Goal: Use online tool/utility: Utilize a website feature to perform a specific function

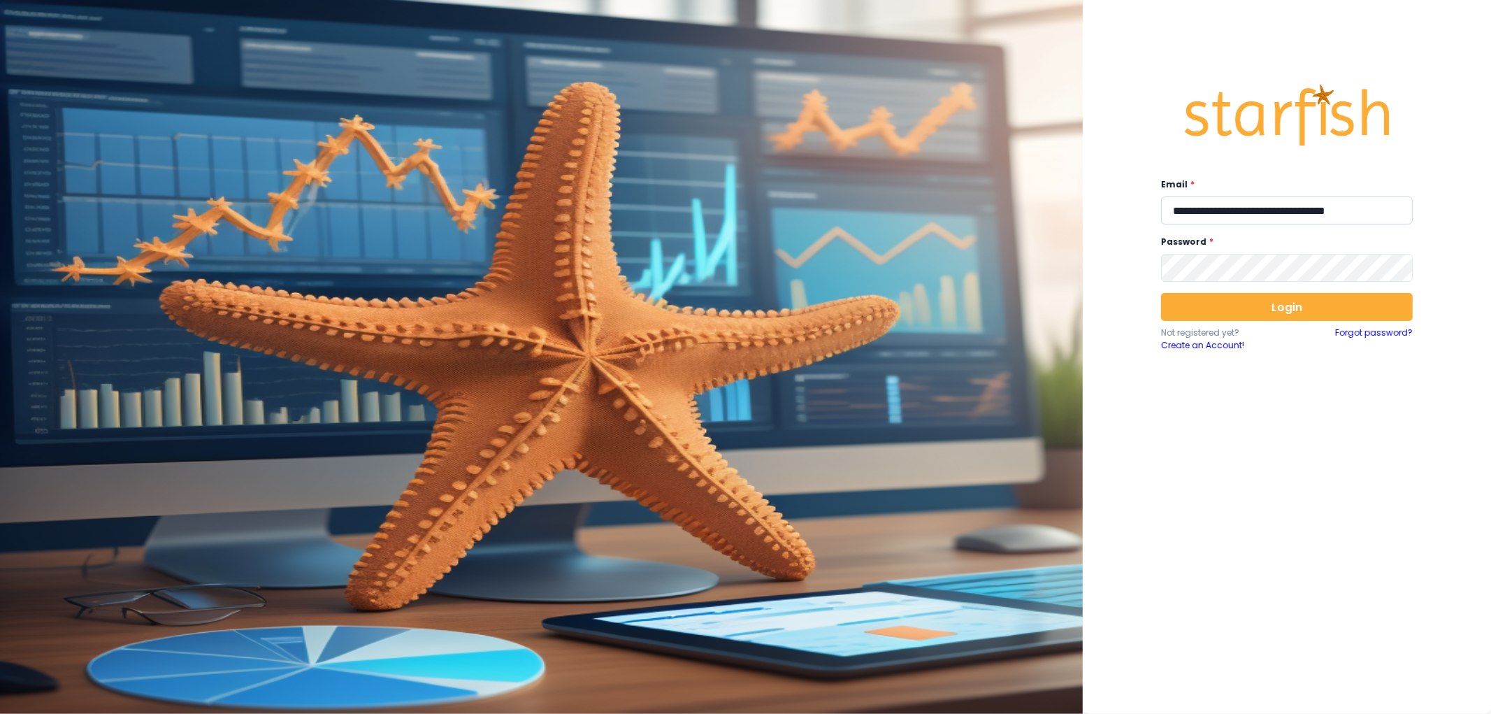
click at [1241, 217] on input "**********" at bounding box center [1287, 210] width 252 height 28
type input "**********"
click at [1267, 301] on button "Login" at bounding box center [1287, 307] width 252 height 28
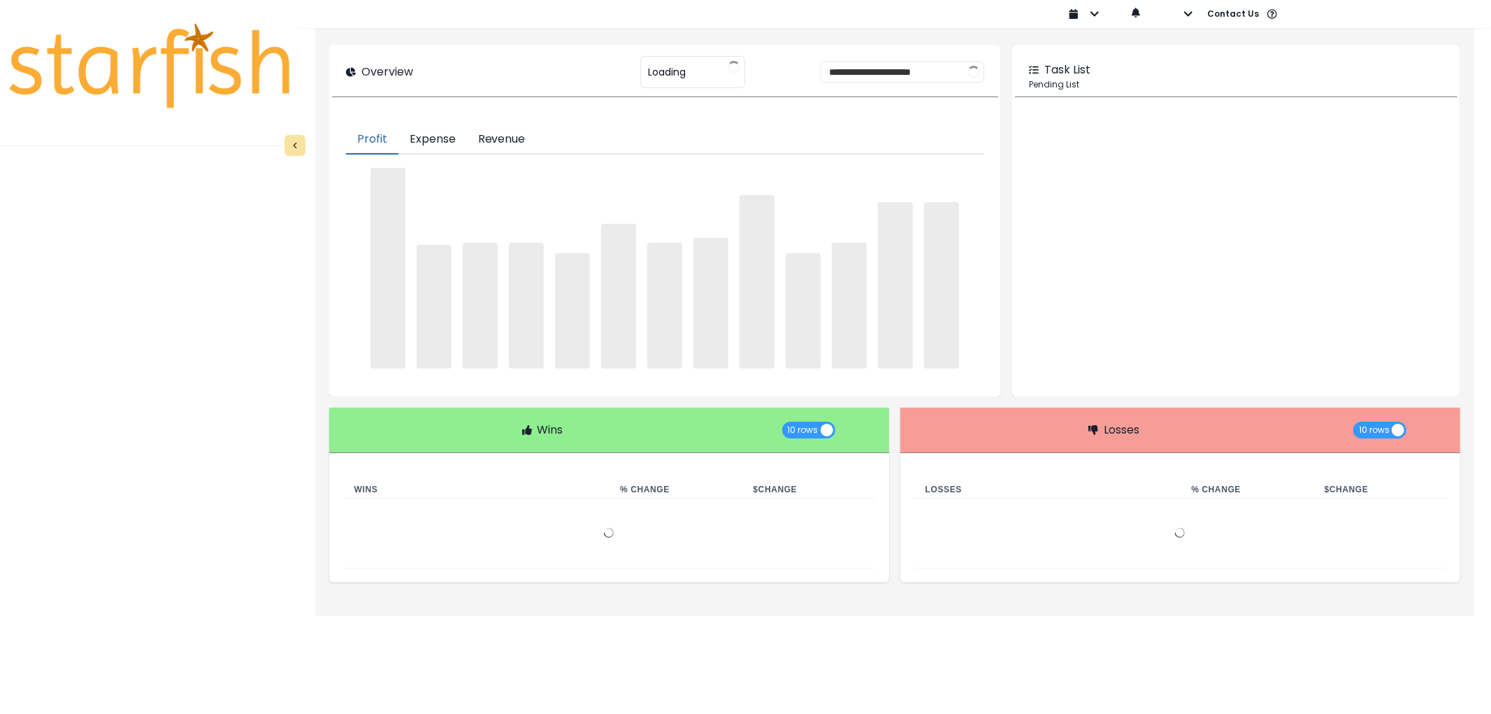
type input "********"
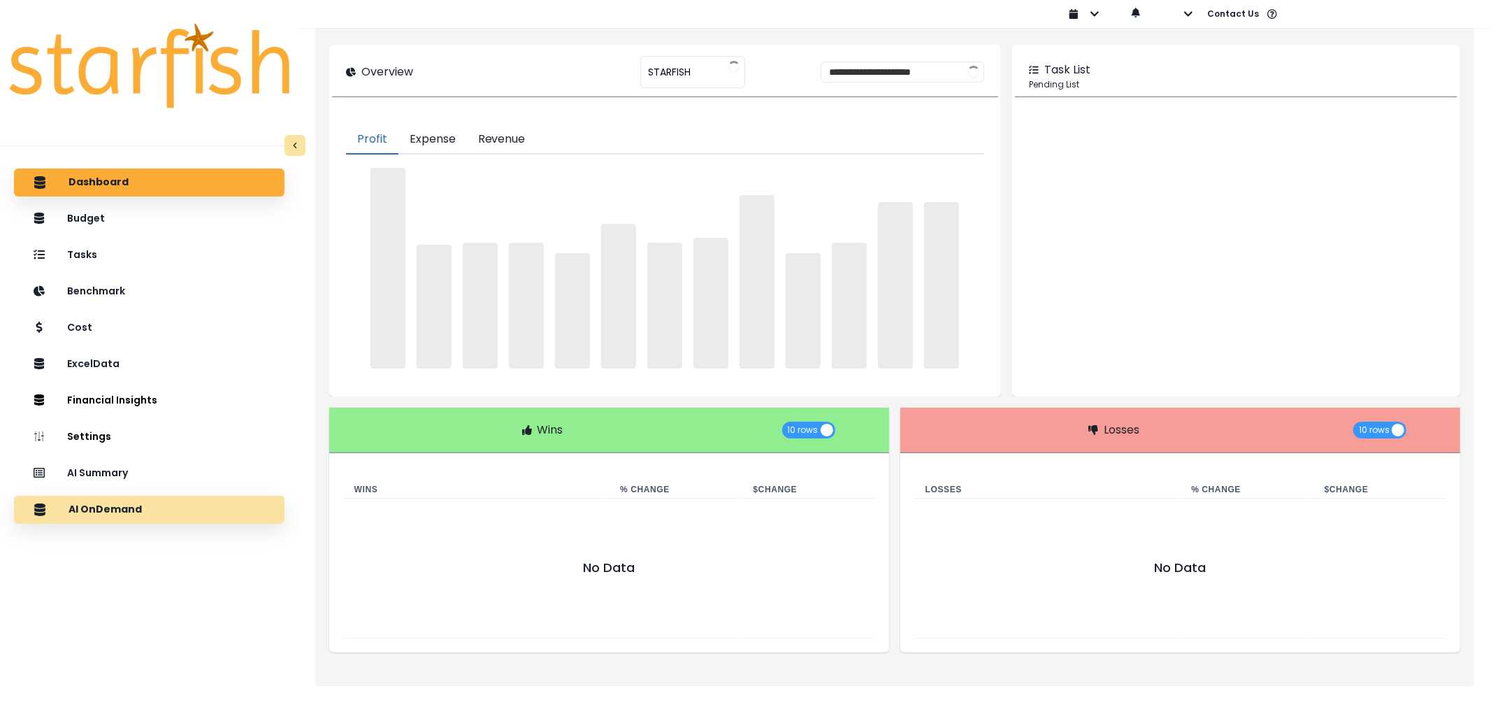
click at [87, 501] on div "AI OnDemand" at bounding box center [149, 509] width 248 height 29
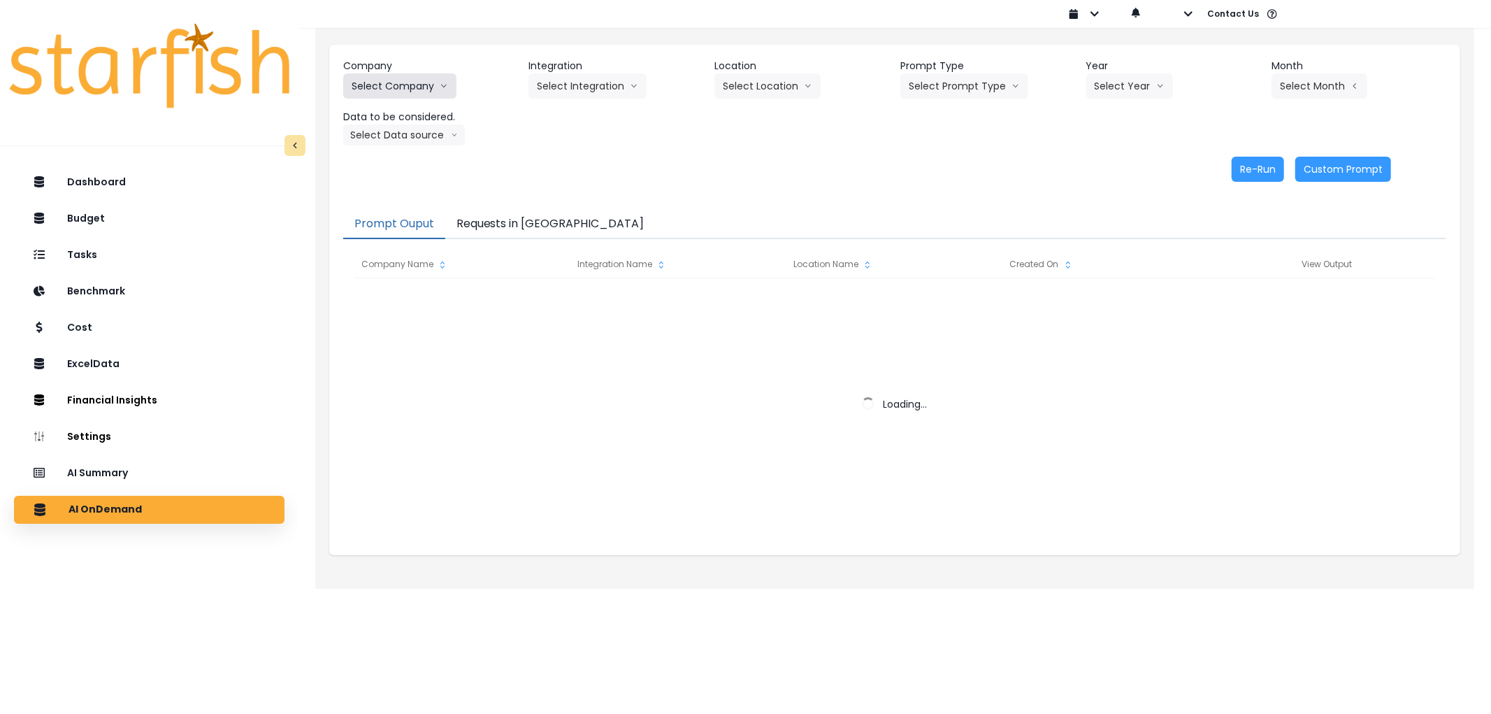
click at [416, 87] on button "Select Company" at bounding box center [399, 85] width 113 height 25
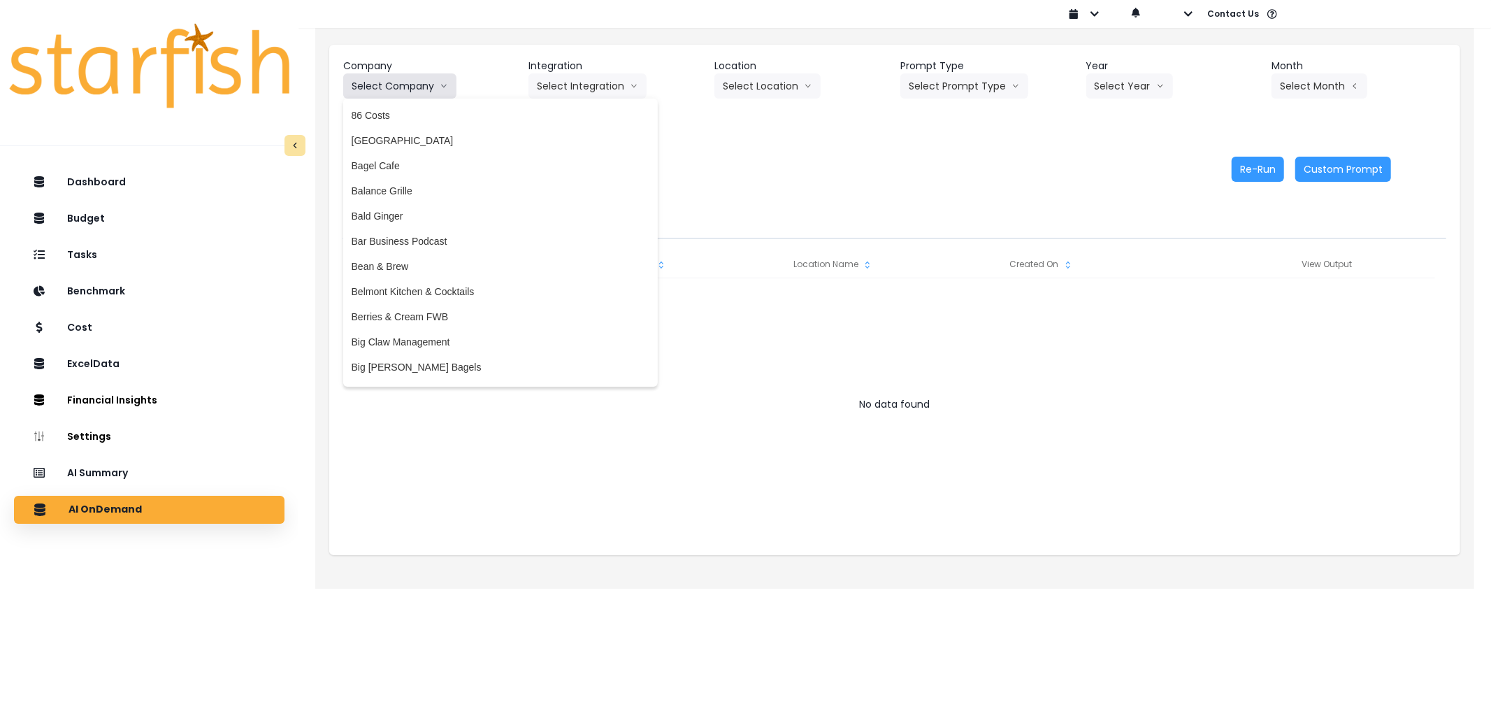
click at [410, 85] on button "Select Company" at bounding box center [399, 85] width 113 height 25
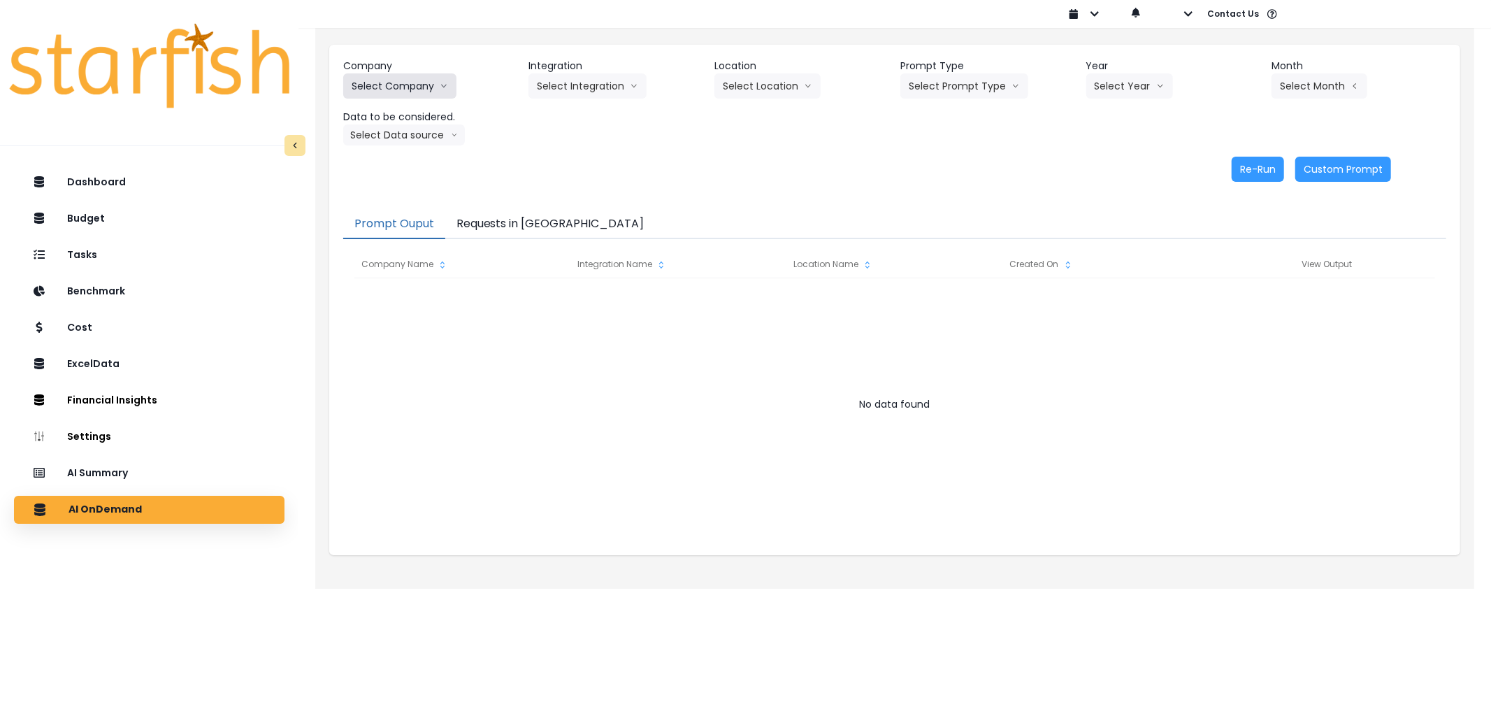
click at [410, 85] on button "Select Company" at bounding box center [399, 85] width 113 height 25
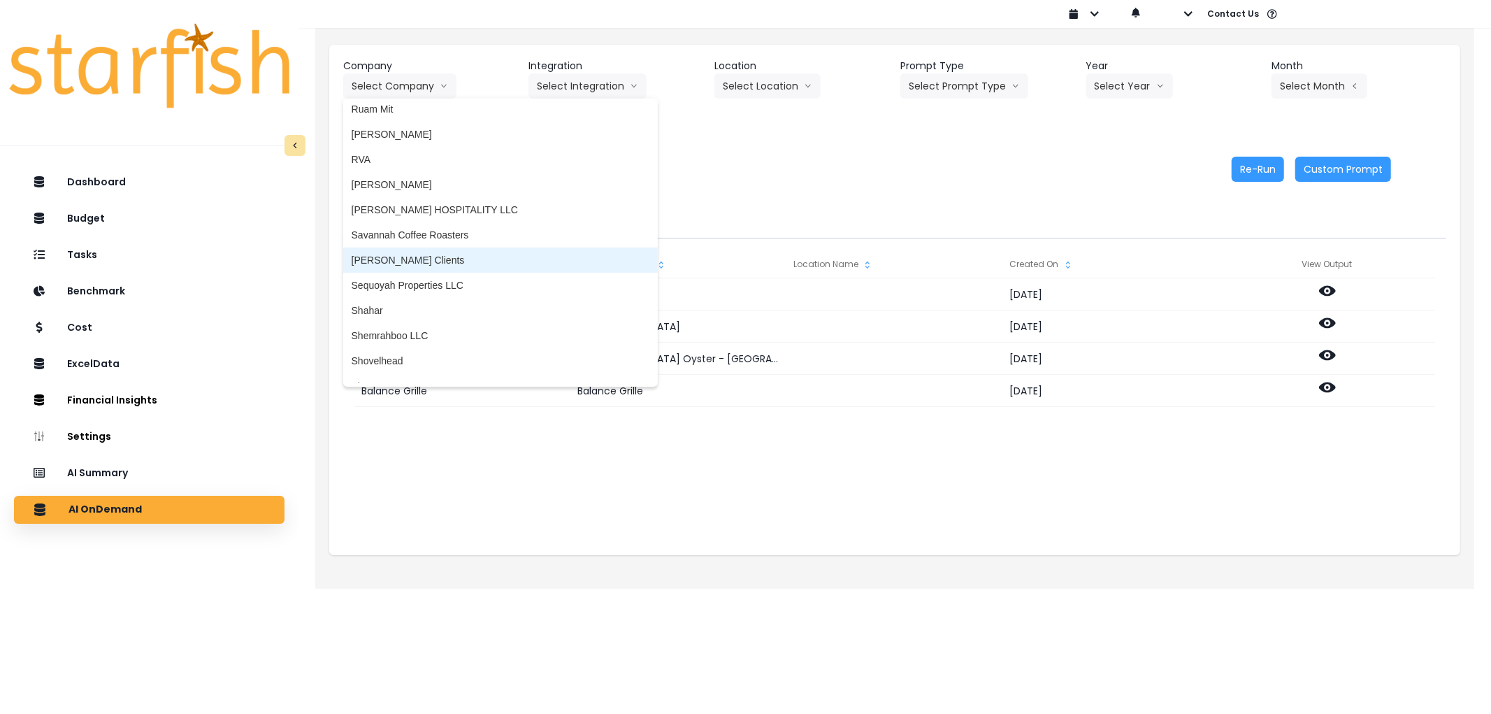
scroll to position [2417, 0]
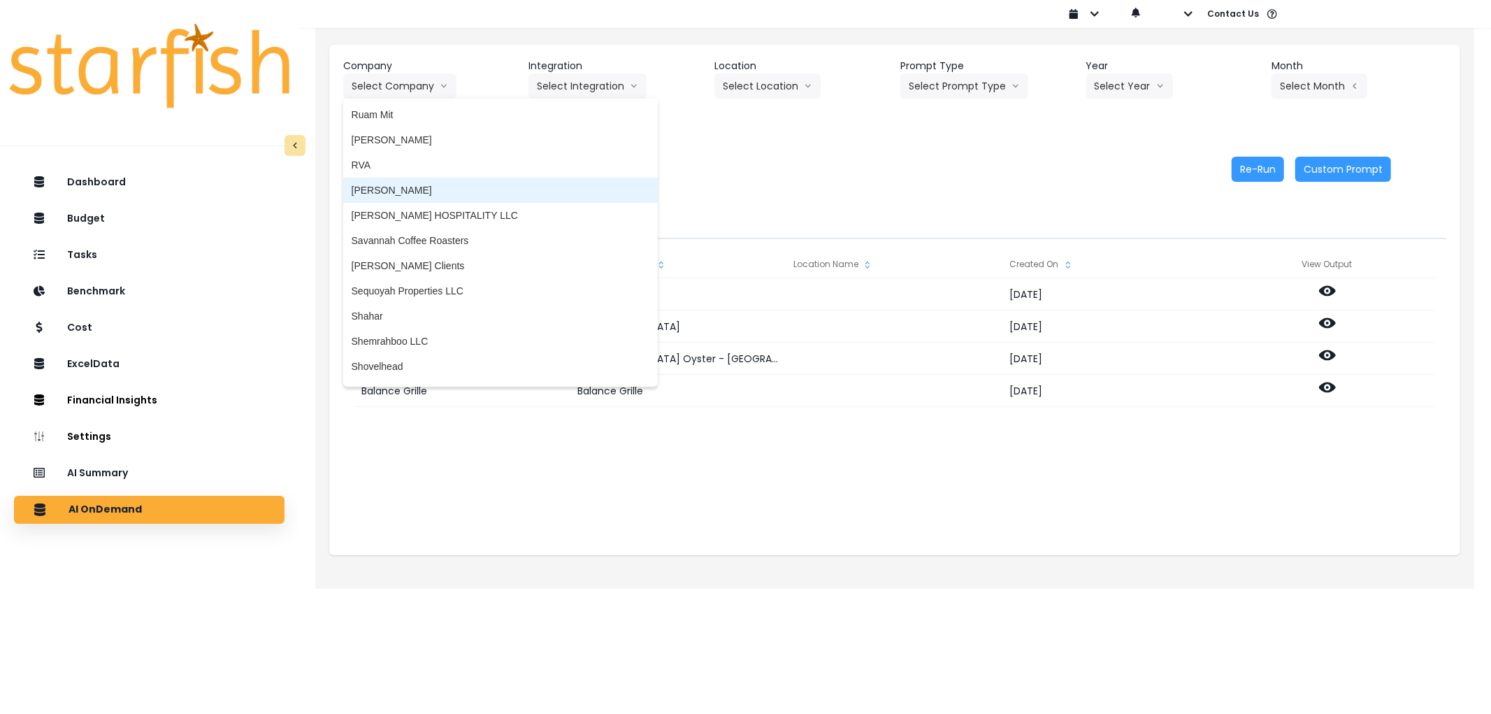
click at [422, 194] on li "[PERSON_NAME]" at bounding box center [500, 190] width 315 height 25
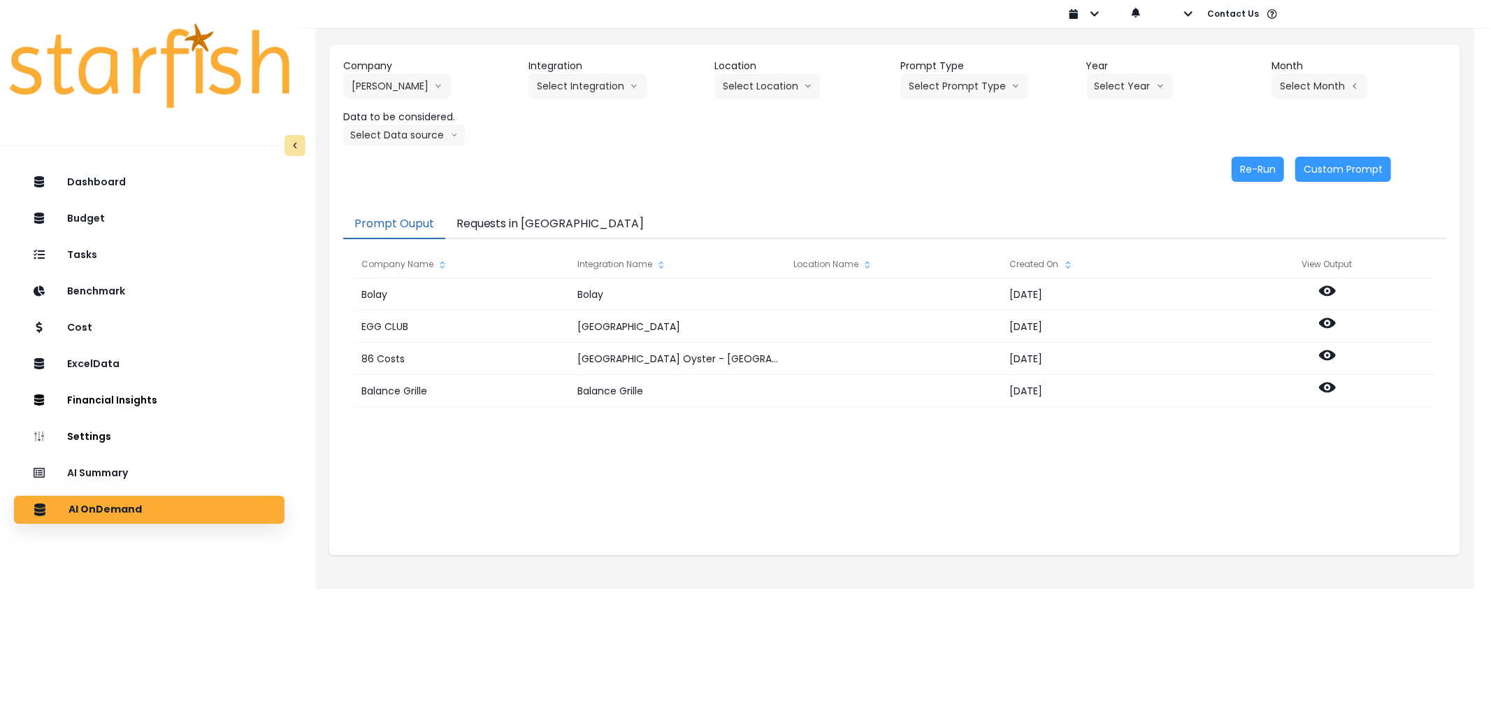
click at [589, 99] on div "Company [PERSON_NAME] 86 Costs Asti Bagel Cafe Balance Grille Bald Ginger Bar B…" at bounding box center [894, 102] width 1103 height 87
click at [589, 87] on button "Select Integration" at bounding box center [587, 85] width 118 height 25
click at [572, 110] on span "Salernos" at bounding box center [556, 115] width 38 height 14
click at [758, 86] on button "Select Location" at bounding box center [767, 85] width 106 height 25
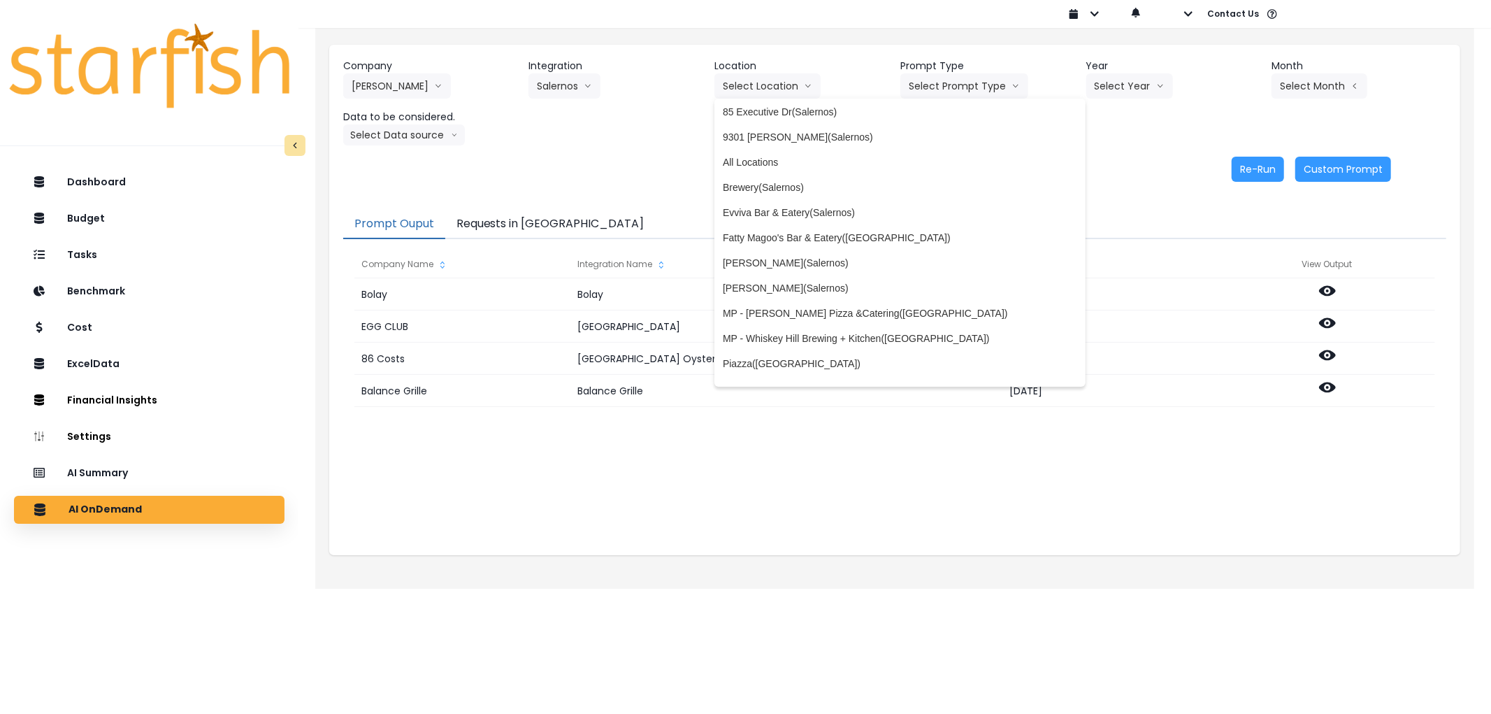
scroll to position [113, 0]
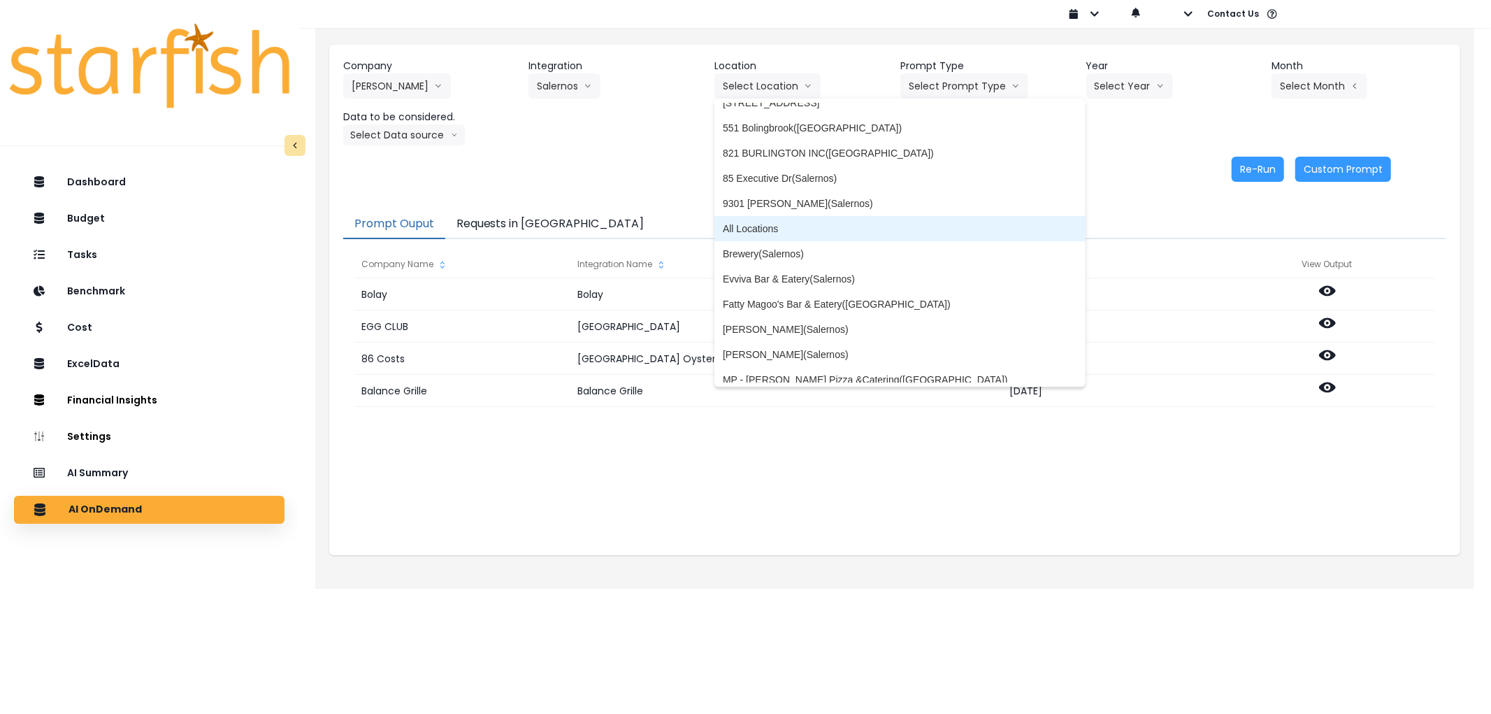
click at [781, 231] on span "All Locations" at bounding box center [900, 229] width 354 height 14
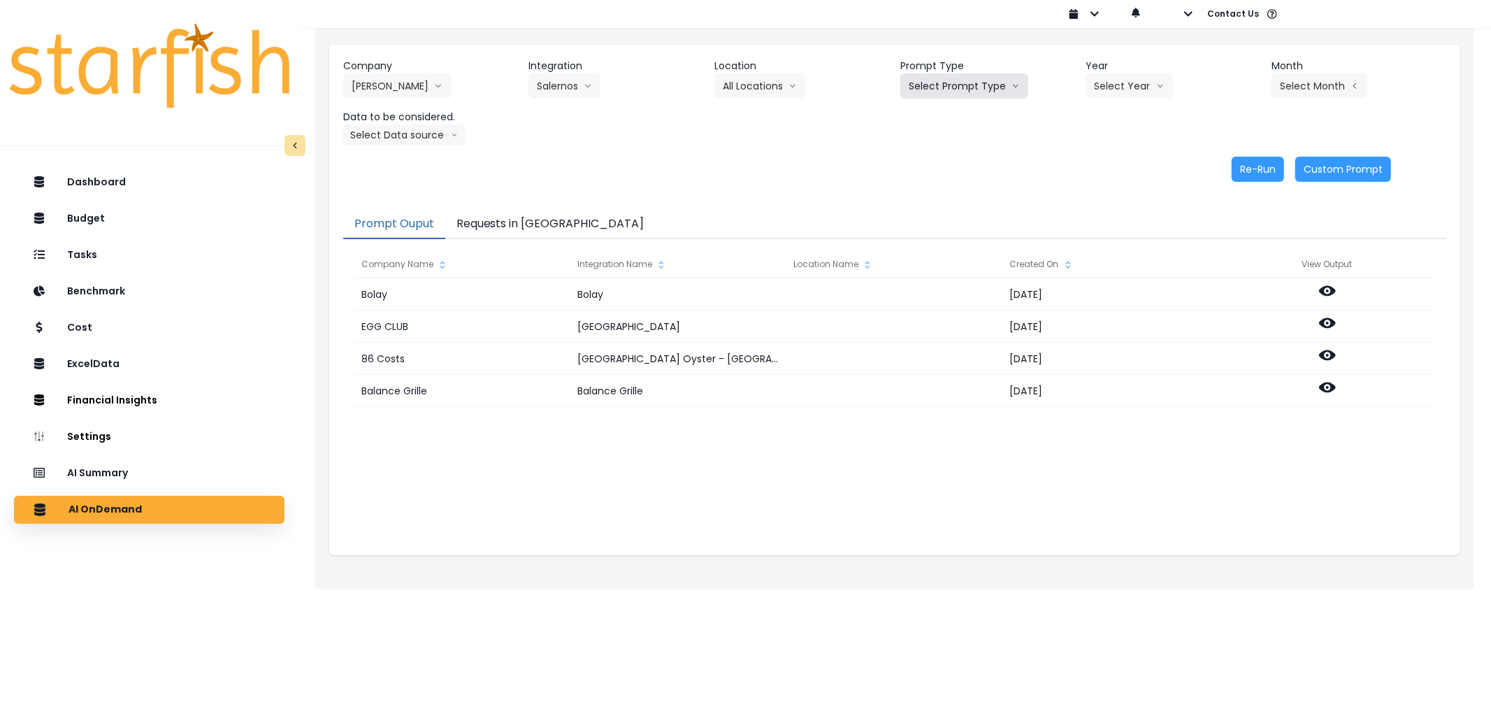
click at [966, 88] on button "Select Prompt Type" at bounding box center [964, 85] width 128 height 25
click at [942, 163] on span "Error Task" at bounding box center [948, 166] width 79 height 14
click at [1102, 78] on button "Select Year" at bounding box center [1129, 85] width 87 height 25
click at [1100, 159] on span "2025" at bounding box center [1106, 166] width 22 height 14
click at [1272, 68] on header "Month" at bounding box center [1359, 66] width 175 height 15
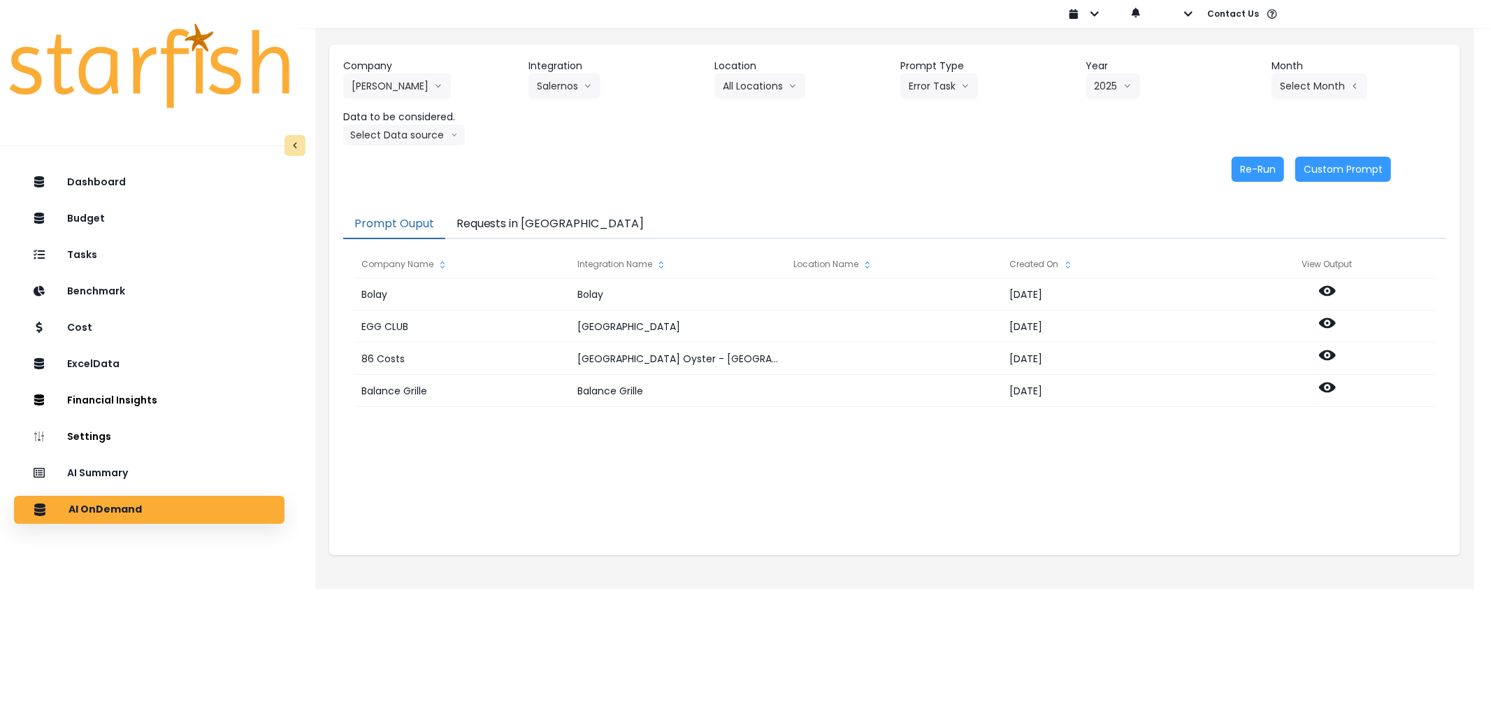
click at [1277, 71] on header "Month" at bounding box center [1359, 66] width 175 height 15
click at [1281, 77] on button "Select Month" at bounding box center [1320, 85] width 96 height 25
click at [1236, 234] on span "July" at bounding box center [1249, 241] width 27 height 14
click at [436, 135] on button "Select Data source" at bounding box center [404, 134] width 122 height 21
click at [426, 159] on span "Comparison overtime" at bounding box center [398, 162] width 93 height 14
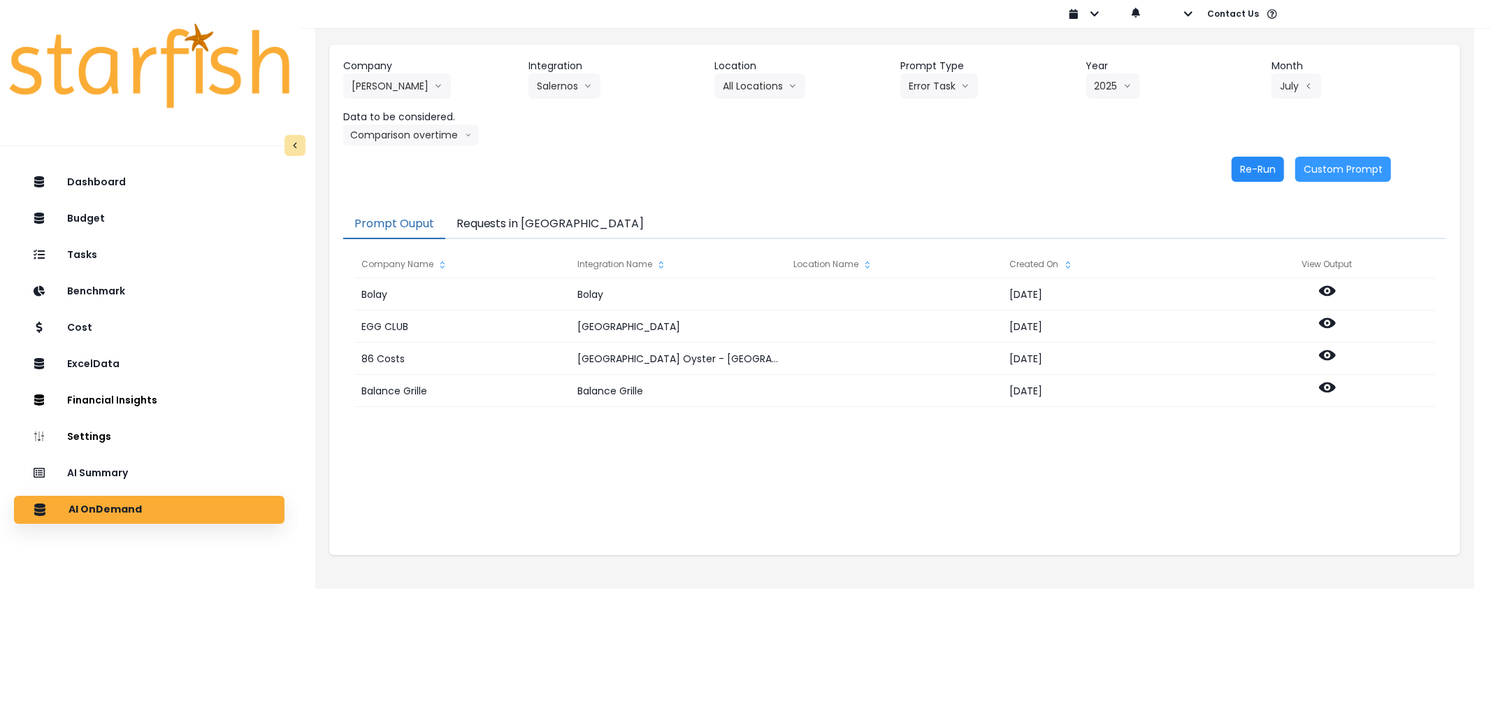
click at [1256, 166] on button "Re-Run" at bounding box center [1258, 169] width 52 height 25
click at [488, 226] on button "Requests in [GEOGRAPHIC_DATA]" at bounding box center [550, 224] width 210 height 29
